Goal: Information Seeking & Learning: Learn about a topic

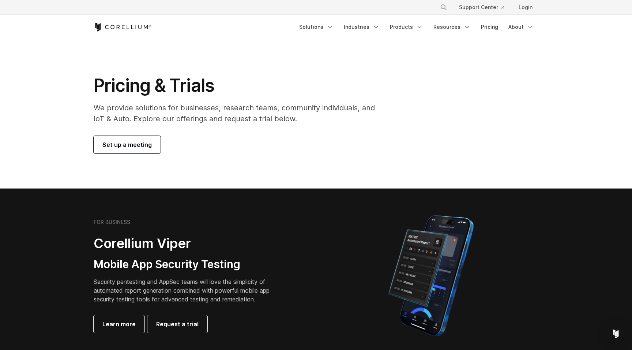
click at [137, 148] on span "Set up a meeting" at bounding box center [126, 144] width 49 height 9
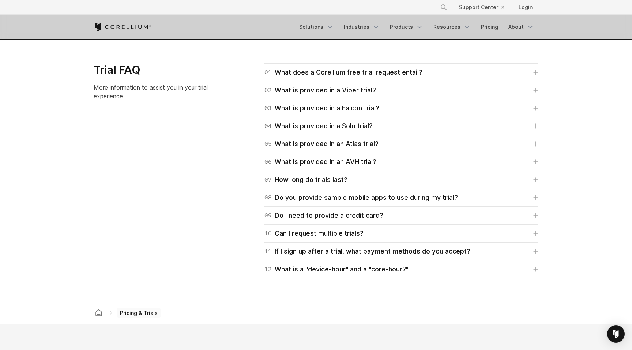
scroll to position [1005, 0]
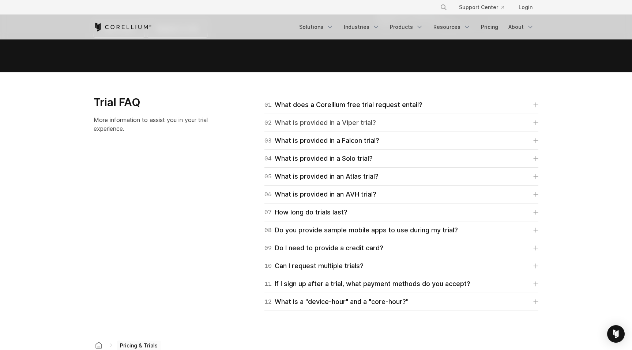
click at [426, 121] on link "02 What is provided in a Viper trial?" at bounding box center [401, 123] width 274 height 10
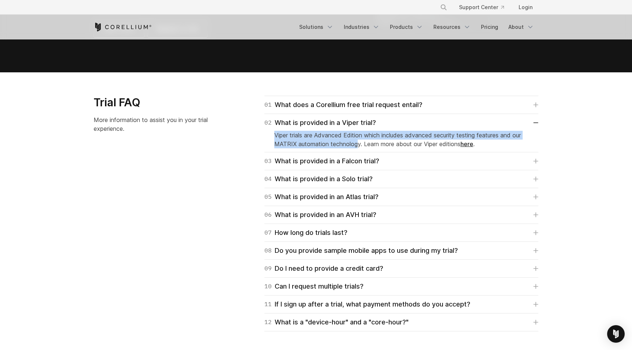
drag, startPoint x: 272, startPoint y: 134, endPoint x: 358, endPoint y: 144, distance: 86.7
click at [358, 144] on div "02 What is provided in a Viper trial? Viper trials are Advanced Edition which i…" at bounding box center [401, 133] width 274 height 38
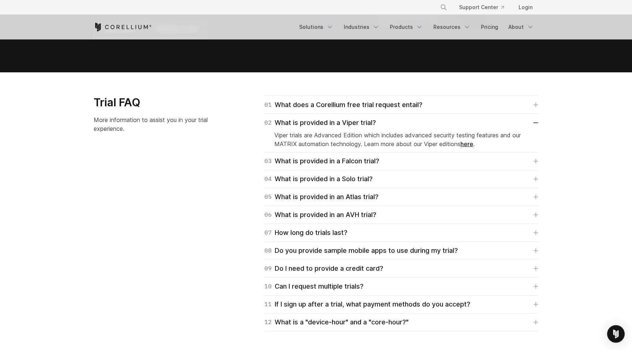
click at [368, 142] on p "Viper trials are Advanced Edition which includes advanced security testing feat…" at bounding box center [401, 140] width 254 height 18
drag, startPoint x: 368, startPoint y: 142, endPoint x: 459, endPoint y: 145, distance: 90.3
click at [458, 145] on p "Viper trials are Advanced Edition which includes advanced security testing feat…" at bounding box center [401, 140] width 254 height 18
click at [453, 143] on p "Viper trials are Advanced Edition which includes advanced security testing feat…" at bounding box center [401, 140] width 254 height 18
click at [402, 251] on div "08 Do you provide sample mobile apps to use during my trial?" at bounding box center [360, 251] width 193 height 10
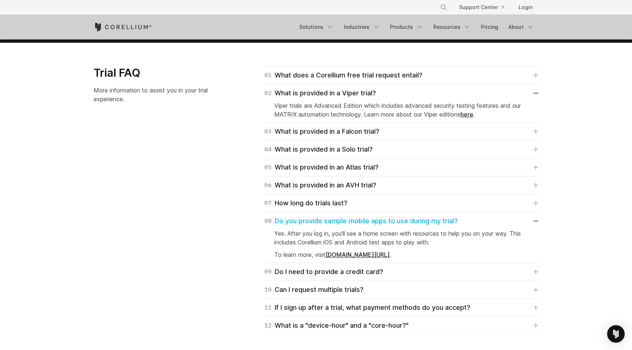
scroll to position [1035, 0]
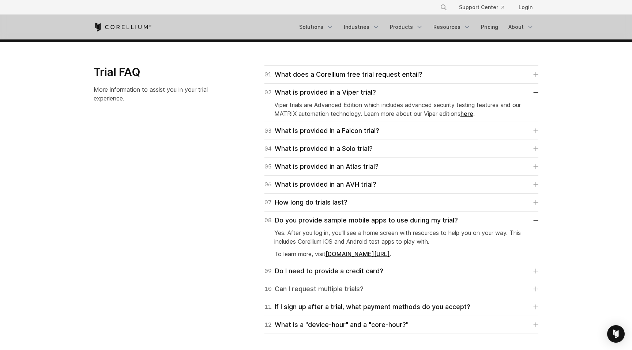
click at [470, 291] on link "10 Can I request multiple trials?" at bounding box center [401, 289] width 274 height 10
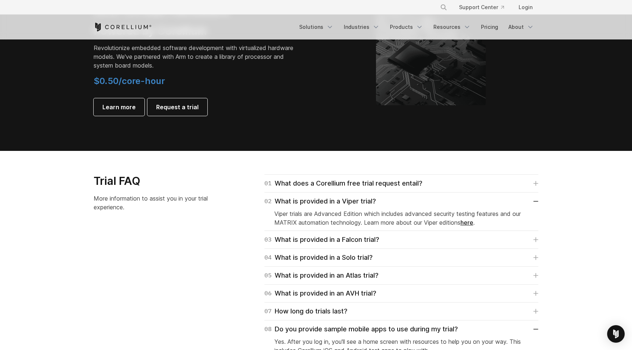
scroll to position [926, 0]
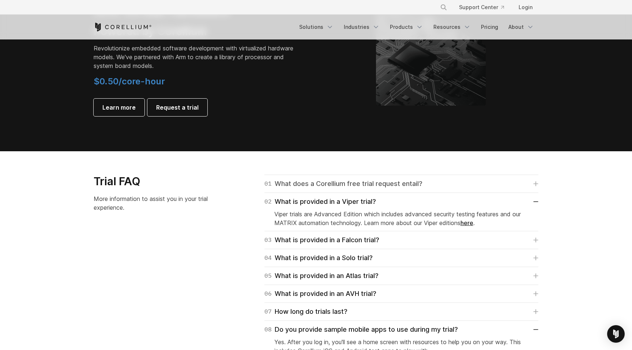
click at [495, 183] on link "01 What does a Corellium free trial request entail?" at bounding box center [401, 184] width 274 height 10
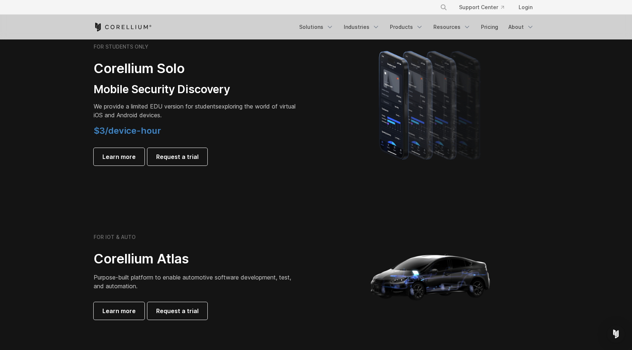
scroll to position [402, 0]
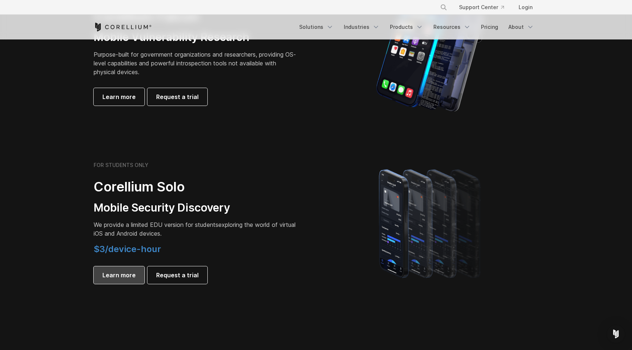
click at [129, 278] on span "Learn more" at bounding box center [118, 275] width 33 height 9
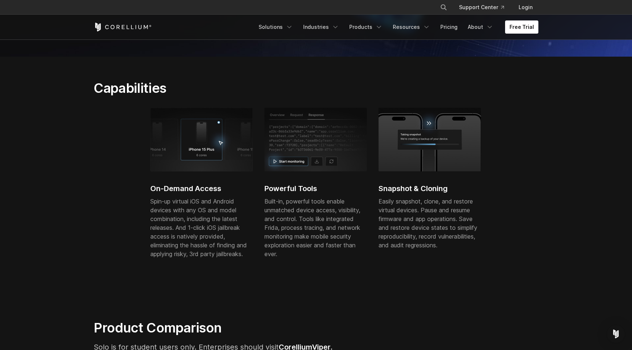
scroll to position [227, 0]
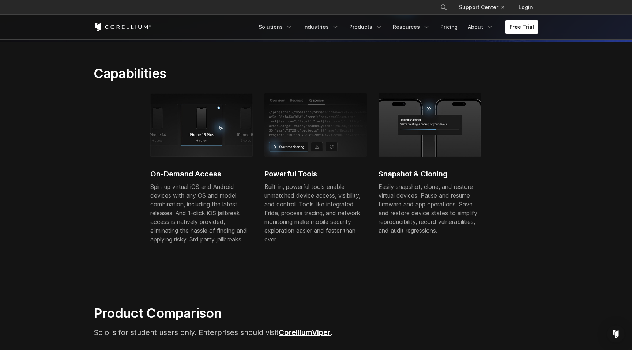
click at [318, 335] on link "Viper" at bounding box center [321, 332] width 19 height 9
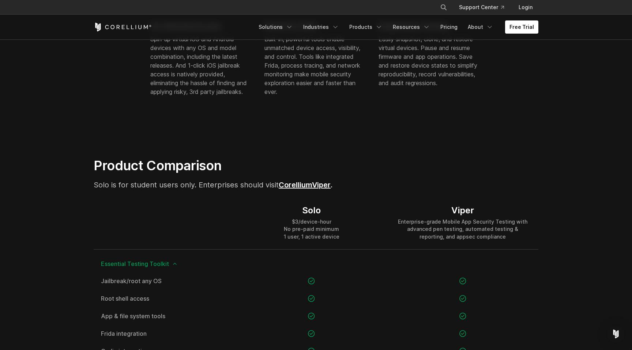
scroll to position [376, 0]
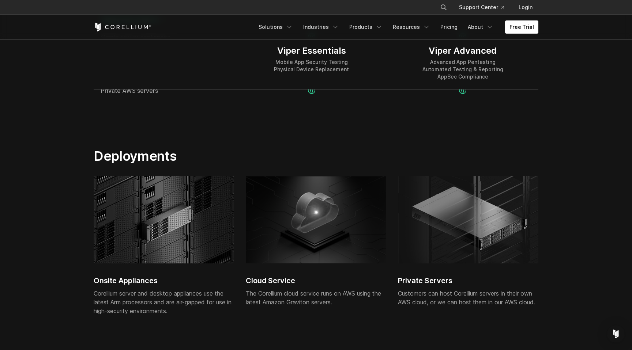
scroll to position [1565, 0]
